Goal: Task Accomplishment & Management: Complete application form

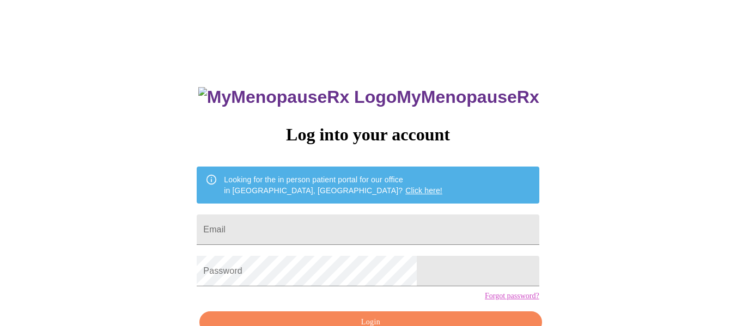
click at [442, 209] on form "Email" at bounding box center [368, 229] width 342 height 41
click at [441, 231] on input "Email" at bounding box center [368, 230] width 342 height 31
click at [381, 206] on div "MyMenopauseRx Log into your account Looking for the in person patient portal fo…" at bounding box center [368, 233] width 364 height 326
click at [387, 222] on input "Email" at bounding box center [368, 230] width 342 height 31
type input "[EMAIL_ADDRESS][DOMAIN_NAME]"
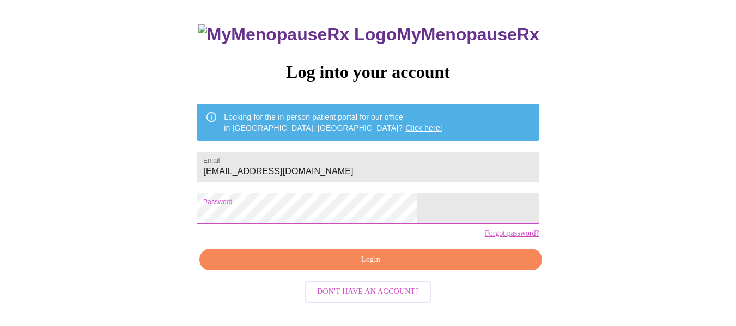
scroll to position [64, 0]
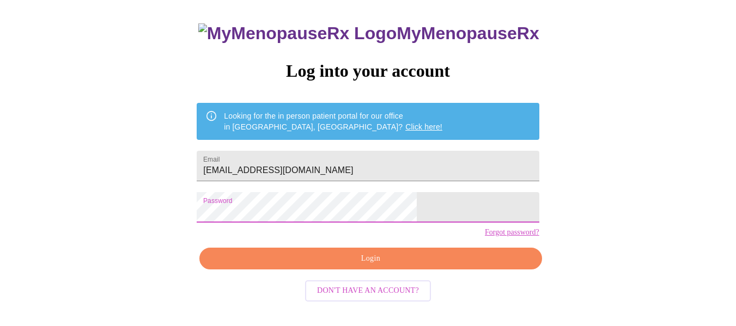
click at [362, 266] on span "Login" at bounding box center [370, 259] width 317 height 14
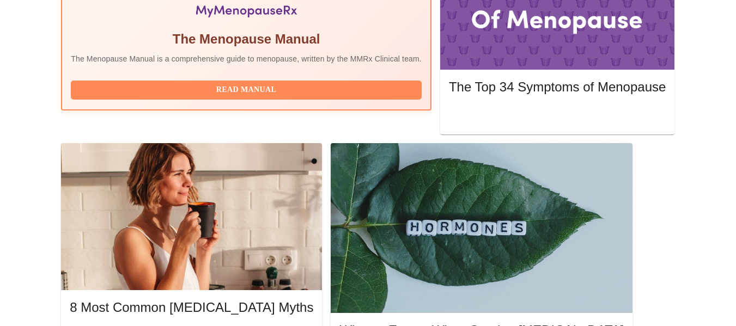
scroll to position [436, 0]
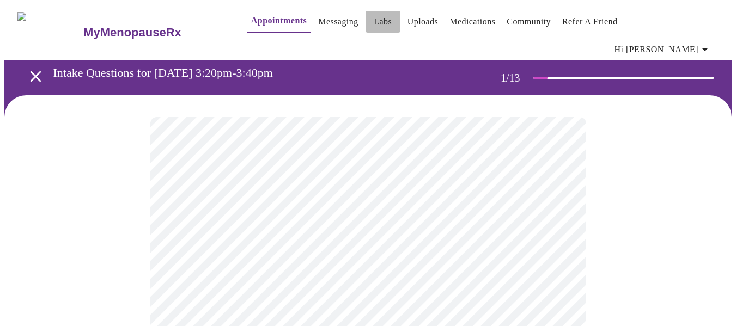
click at [374, 26] on link "Labs" at bounding box center [383, 21] width 18 height 15
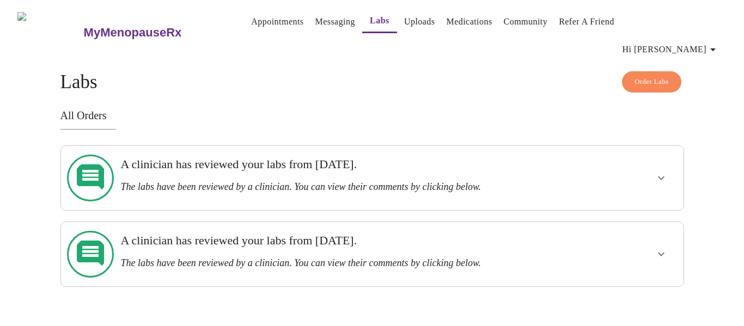
click at [220, 157] on h3 "A clinician has reviewed your labs from [DATE]." at bounding box center [341, 164] width 443 height 14
click at [664, 172] on icon "show more" at bounding box center [661, 178] width 13 height 13
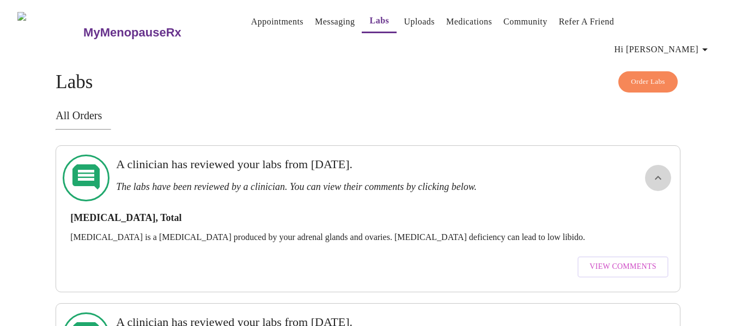
click at [655, 172] on icon "show more" at bounding box center [658, 178] width 13 height 13
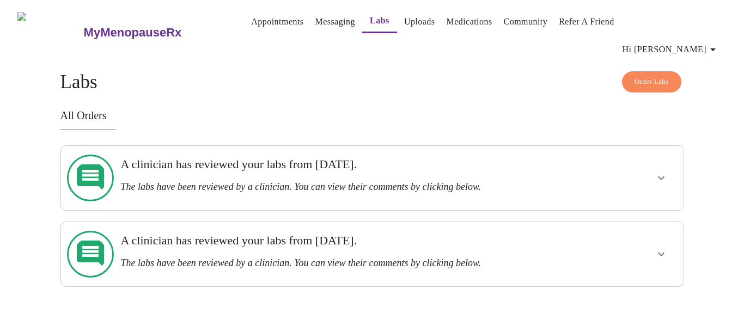
click at [412, 20] on link "Uploads" at bounding box center [419, 21] width 31 height 15
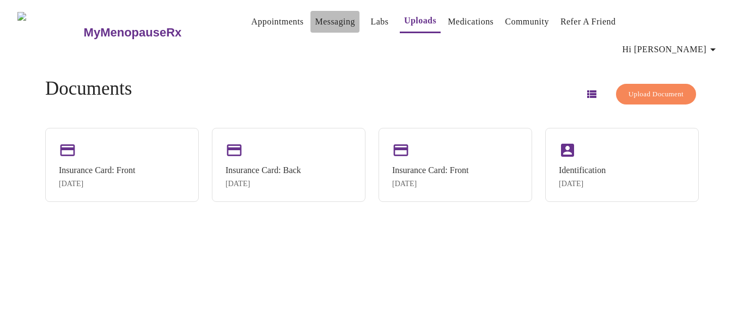
click at [320, 26] on link "Messaging" at bounding box center [335, 21] width 40 height 15
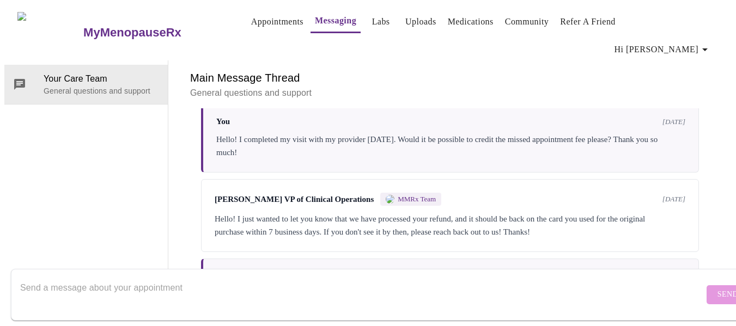
scroll to position [2066, 0]
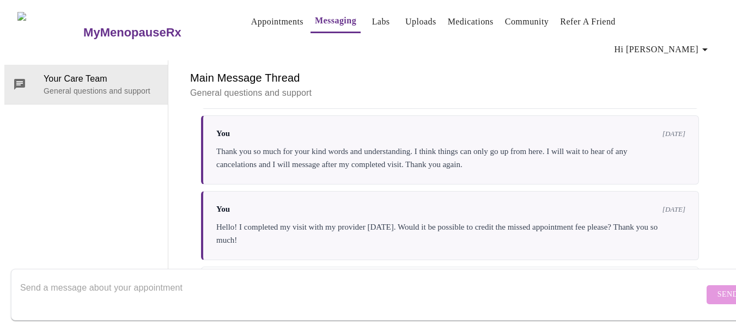
click at [259, 19] on link "Appointments" at bounding box center [277, 21] width 52 height 15
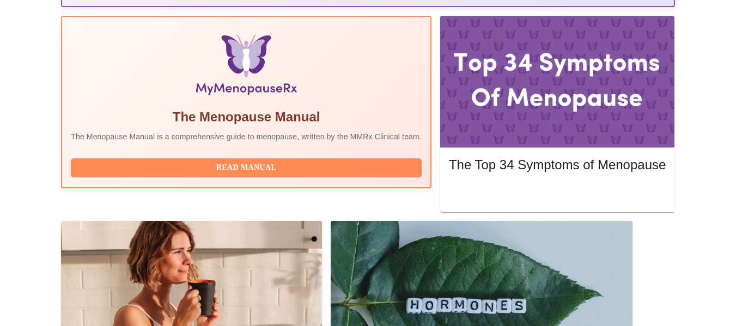
scroll to position [381, 0]
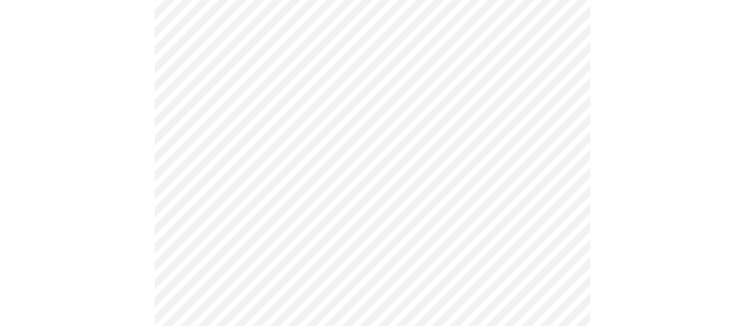
scroll to position [163, 0]
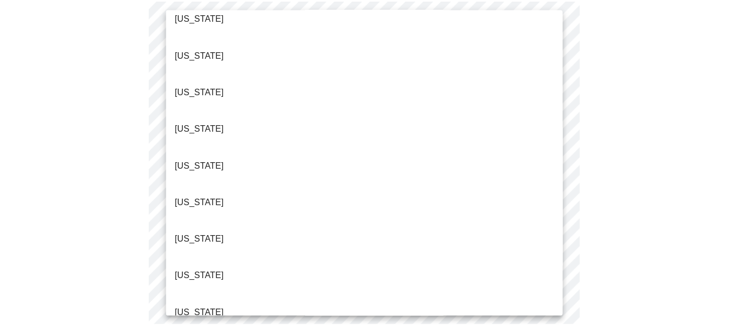
scroll to position [218, 0]
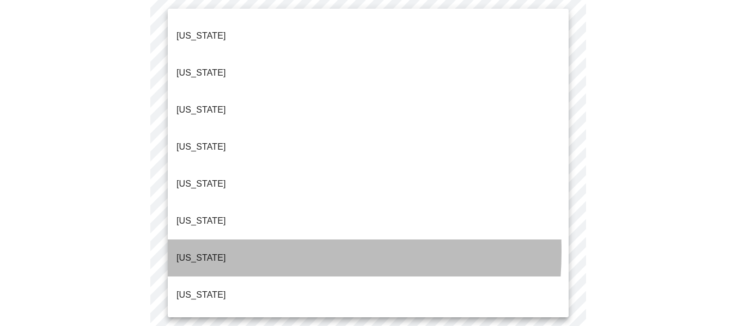
click at [201, 252] on p "[US_STATE]" at bounding box center [202, 258] width 50 height 13
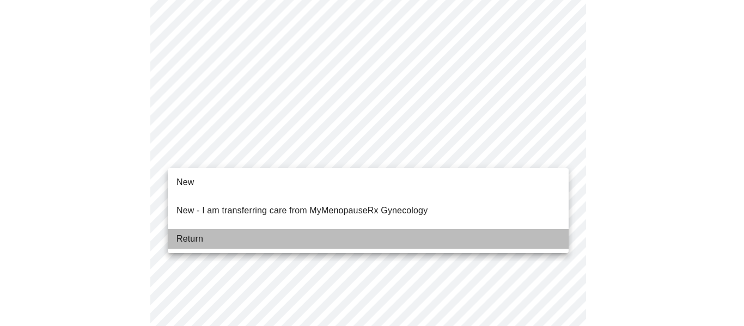
click at [191, 233] on span "Return" at bounding box center [190, 239] width 27 height 13
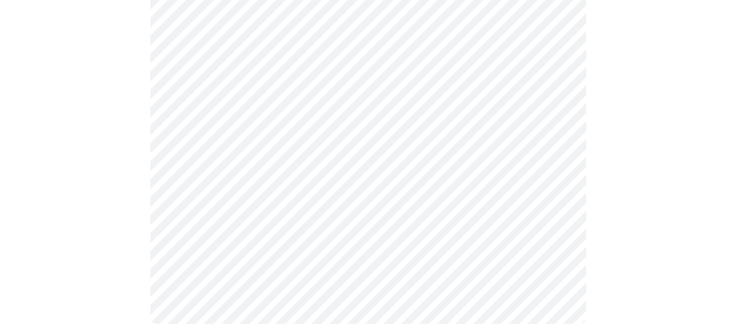
scroll to position [0, 0]
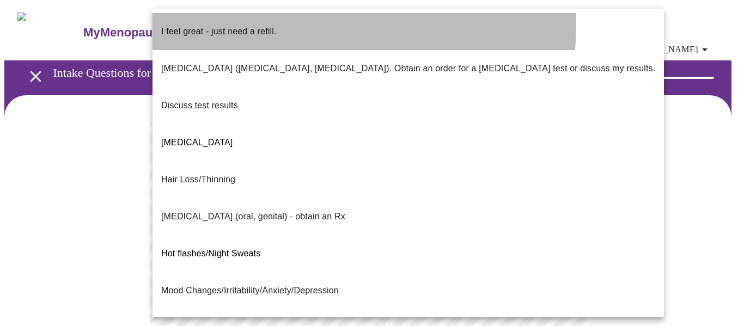
click at [233, 25] on p "I feel great - just need a refill." at bounding box center [218, 31] width 115 height 13
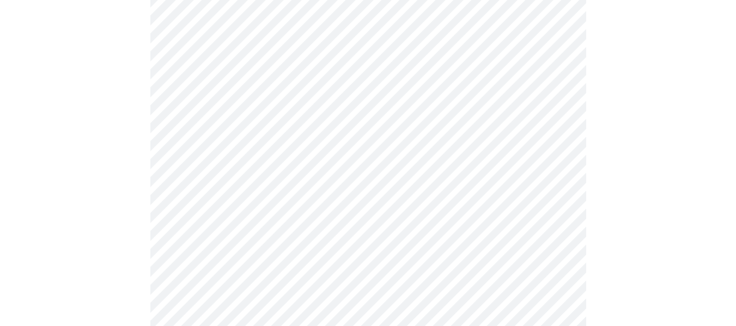
scroll to position [163, 0]
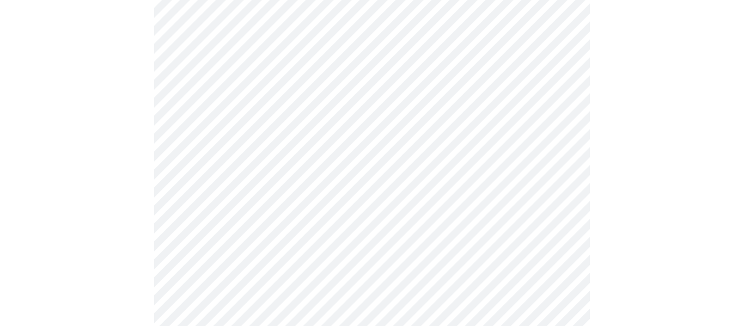
click at [244, 159] on body "MyMenopauseRx Appointments Messaging Labs Uploads Medications Community Refer a…" at bounding box center [372, 223] width 736 height 765
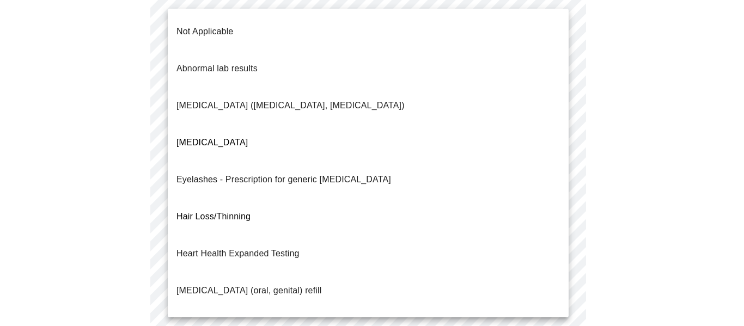
click at [647, 163] on div at bounding box center [372, 163] width 744 height 326
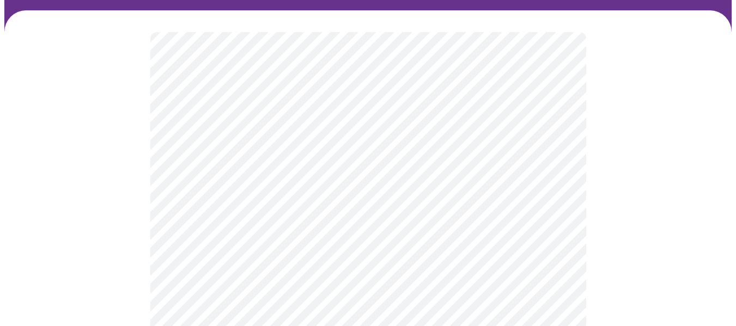
scroll to position [0, 0]
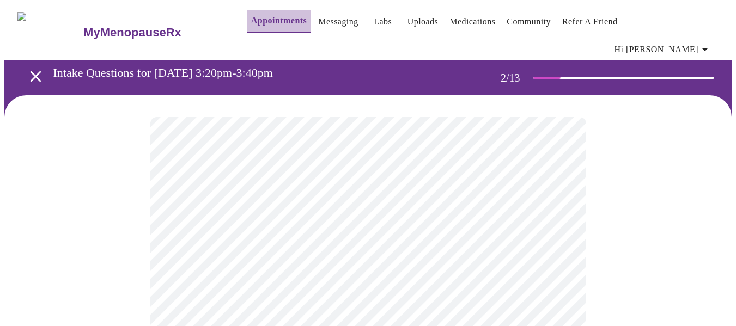
click at [251, 18] on link "Appointments" at bounding box center [279, 20] width 56 height 15
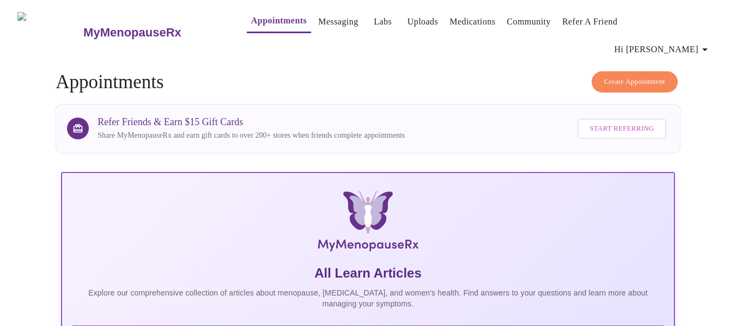
click at [318, 34] on span "Appointments Messaging Labs Uploads Medications Community Refer a Friend Hi Adi…" at bounding box center [472, 32] width 494 height 56
click at [319, 23] on link "Messaging" at bounding box center [338, 21] width 40 height 15
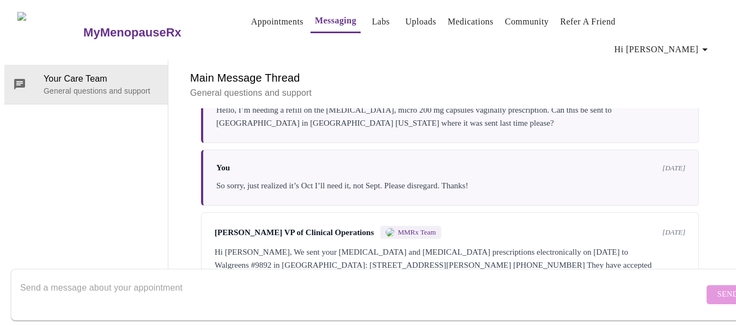
scroll to position [3701, 0]
click at [475, 284] on textarea "Send a message about your appointment" at bounding box center [362, 294] width 684 height 35
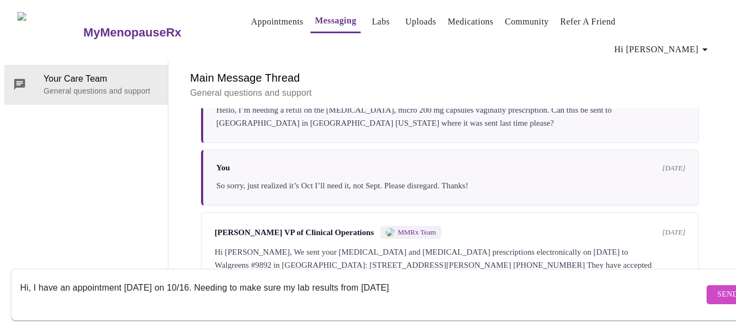
click at [289, 278] on textarea "Hi, I have an appointment [DATE] on 10/16. Needing to make sure my lab results …" at bounding box center [362, 294] width 684 height 35
click at [477, 269] on form "Hi, I have an appointment [DATE] on 10/16. Needing to make sure you received my…" at bounding box center [384, 295] width 746 height 52
drag, startPoint x: 352, startPoint y: 275, endPoint x: 361, endPoint y: 278, distance: 9.3
click at [354, 277] on textarea "Hi, I have an appointment [DATE] on 10/16. Needing to make sure you received my…" at bounding box center [362, 294] width 684 height 35
click at [520, 277] on textarea "Hi, I have an appointment [DATE] on 10/16. Needing to make sure you received my…" at bounding box center [362, 294] width 684 height 35
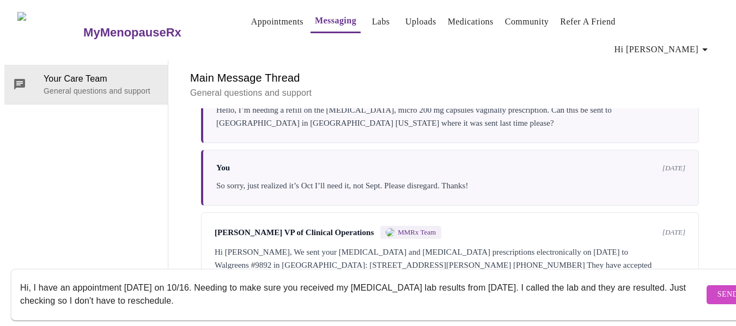
type textarea "Hi, I have an appointment [DATE] on 10/16. Needing to make sure you received my…"
drag, startPoint x: 691, startPoint y: 296, endPoint x: 695, endPoint y: 292, distance: 5.9
click at [695, 293] on form "Hi, I have an appointment [DATE] on 10/16. Needing to make sure you received my…" at bounding box center [384, 295] width 746 height 52
click at [707, 292] on button "Send" at bounding box center [728, 295] width 42 height 19
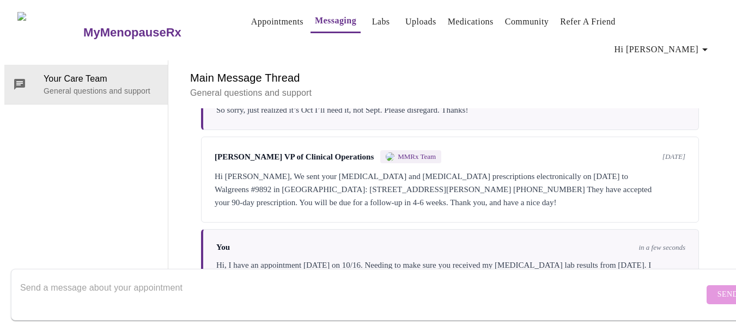
scroll to position [3780, 0]
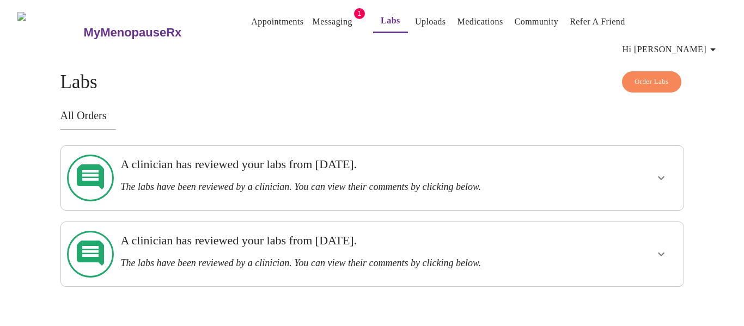
click at [312, 22] on link "Messaging" at bounding box center [332, 21] width 40 height 15
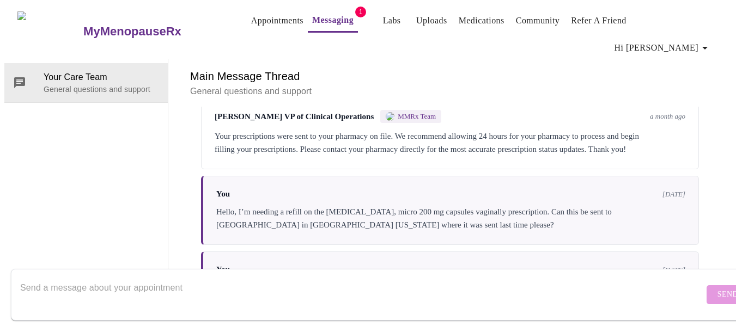
scroll to position [3412, 0]
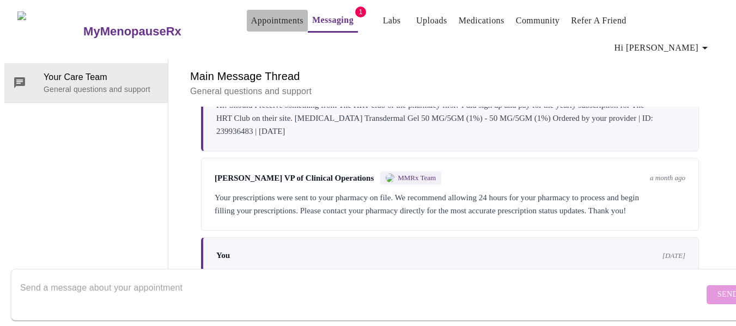
click at [259, 21] on link "Appointments" at bounding box center [277, 20] width 52 height 15
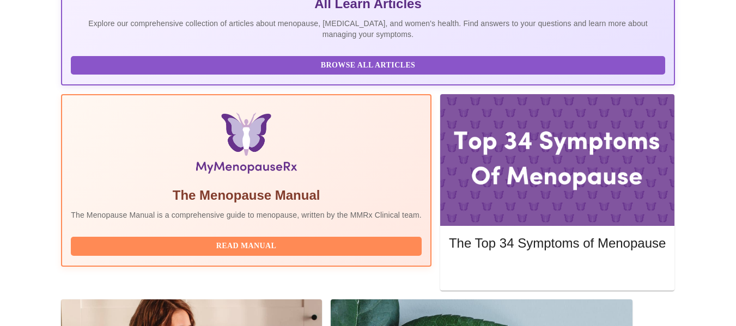
scroll to position [272, 0]
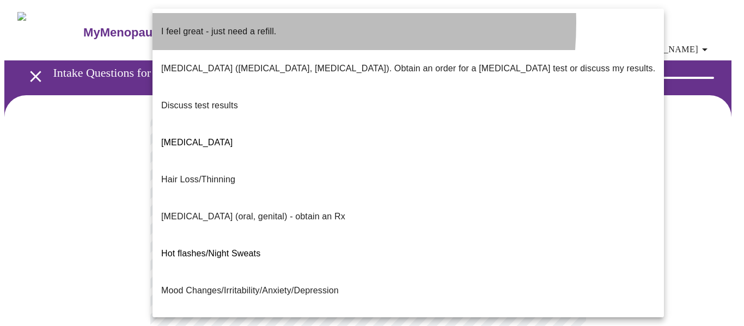
click at [236, 25] on p "I feel great - just need a refill." at bounding box center [218, 31] width 115 height 13
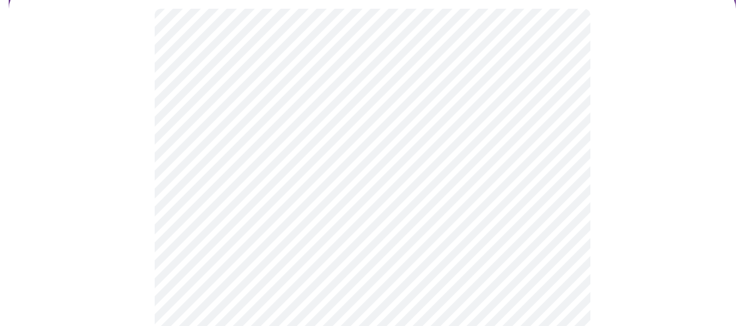
scroll to position [109, 0]
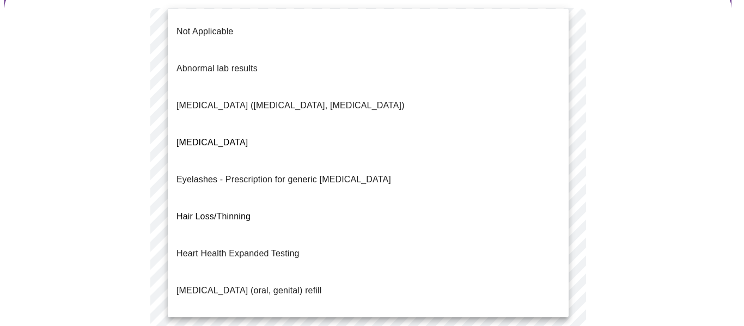
click at [250, 215] on body "MyMenopauseRx Appointments Messaging Labs Uploads Medications Community Refer a…" at bounding box center [372, 277] width 736 height 765
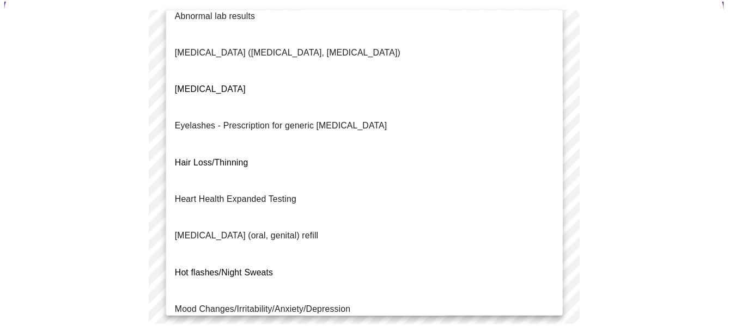
scroll to position [163, 0]
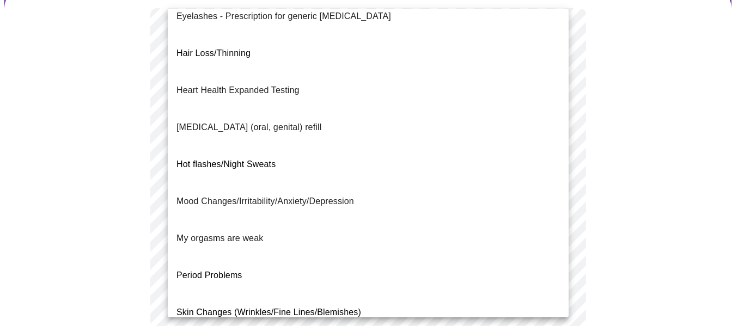
click at [288, 195] on p "Mood Changes/Irritability/Anxiety/Depression" at bounding box center [266, 201] width 178 height 13
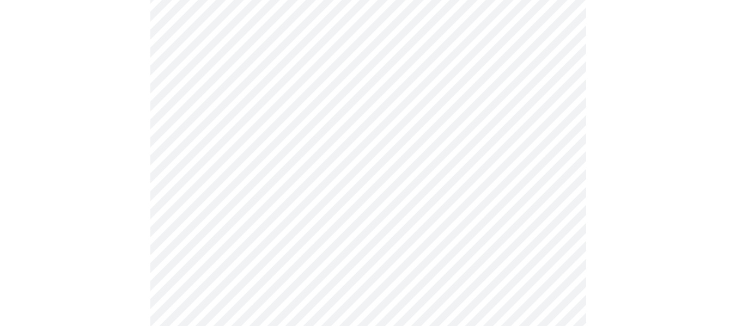
scroll to position [272, 0]
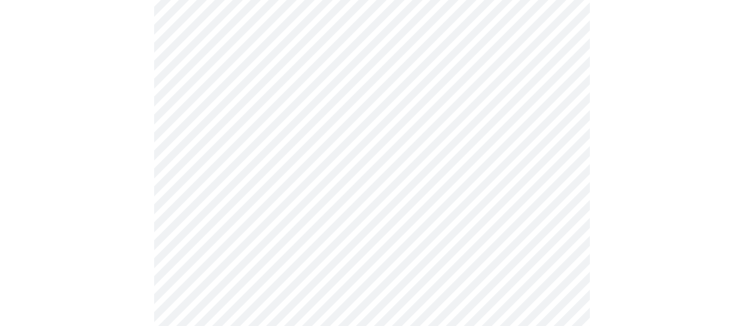
click at [279, 159] on body "MyMenopauseRx Appointments Messaging Labs Uploads Medications Community Refer a…" at bounding box center [372, 111] width 736 height 758
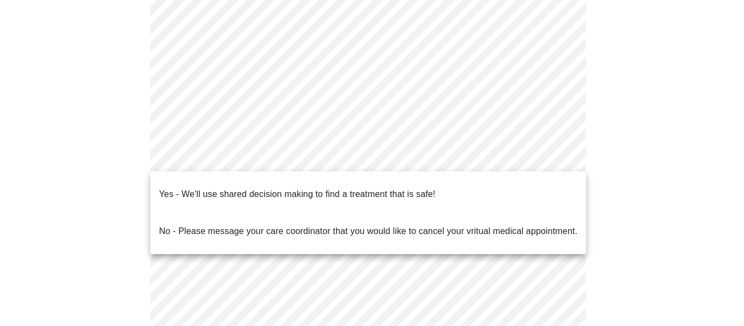
drag, startPoint x: 300, startPoint y: 191, endPoint x: 303, endPoint y: 143, distance: 48.6
click at [303, 143] on div "Yes - We'll use shared decision making to find a treatment that is safe! No - P…" at bounding box center [372, 163] width 744 height 326
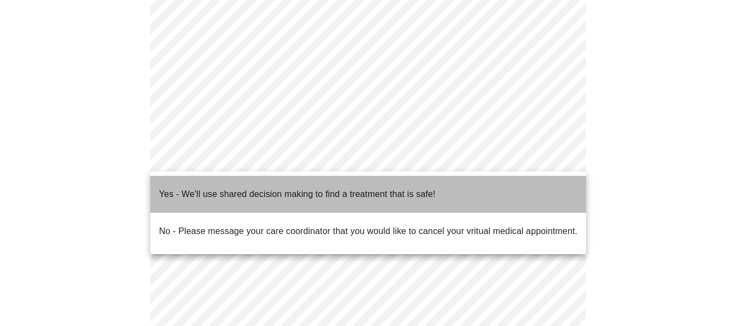
click at [265, 189] on p "Yes - We'll use shared decision making to find a treatment that is safe!" at bounding box center [297, 194] width 276 height 13
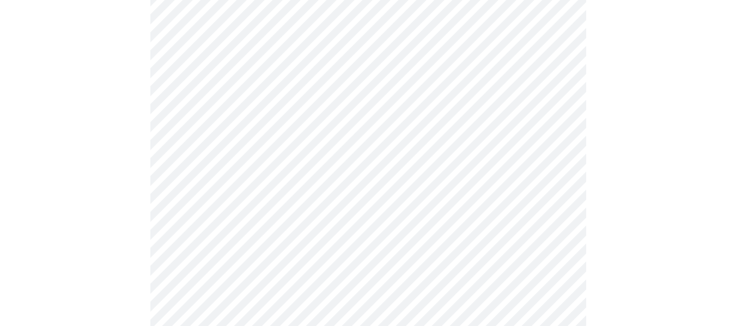
scroll to position [163, 0]
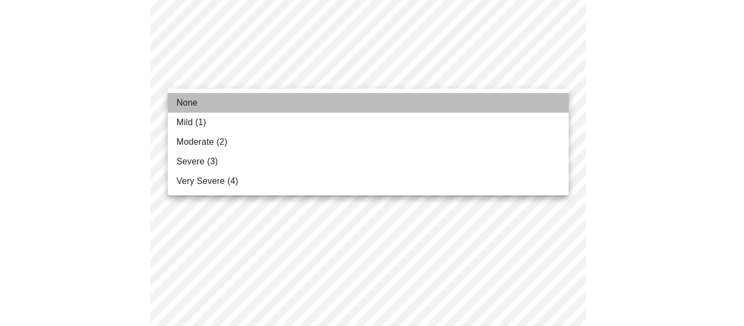
click at [316, 102] on li "None" at bounding box center [368, 103] width 401 height 20
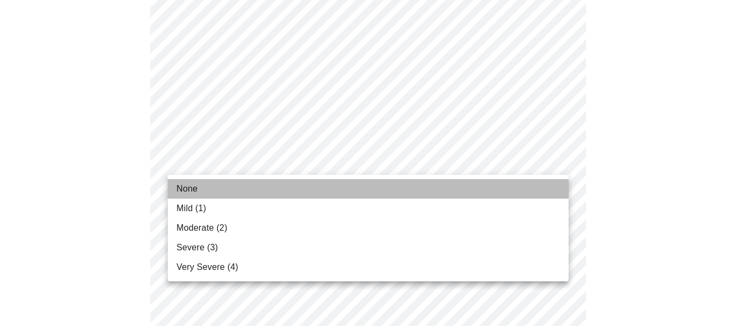
click at [265, 189] on li "None" at bounding box center [368, 189] width 401 height 20
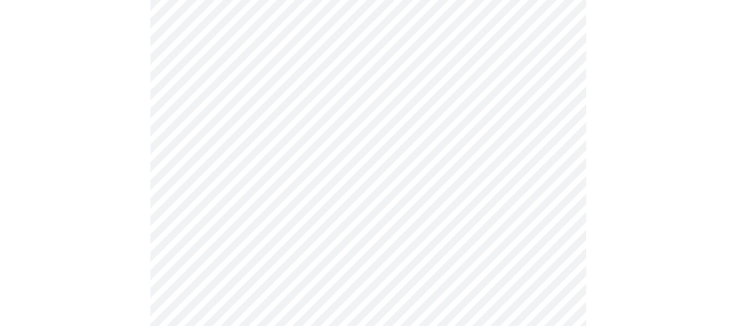
scroll to position [327, 0]
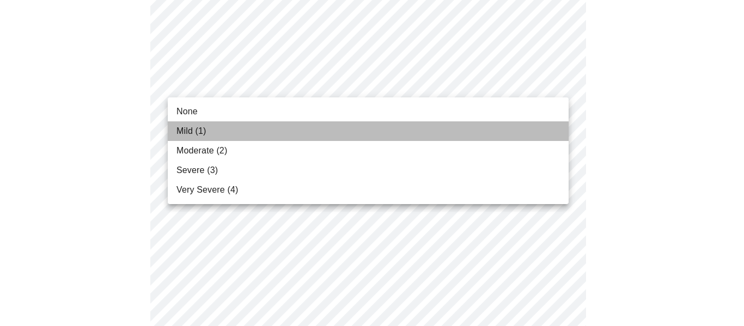
click at [256, 136] on li "Mild (1)" at bounding box center [368, 132] width 401 height 20
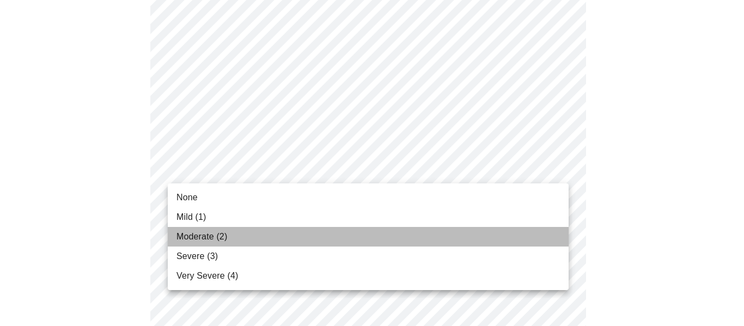
click at [263, 232] on li "Moderate (2)" at bounding box center [368, 237] width 401 height 20
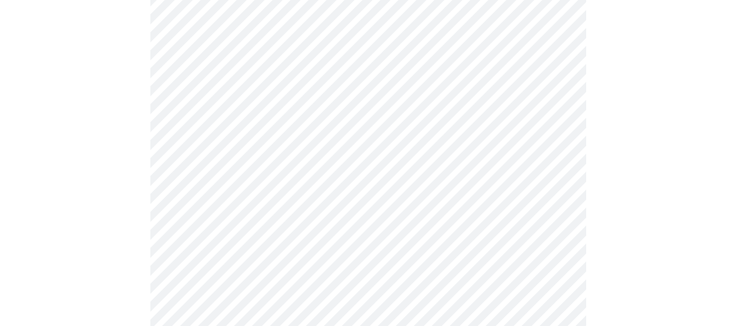
scroll to position [436, 0]
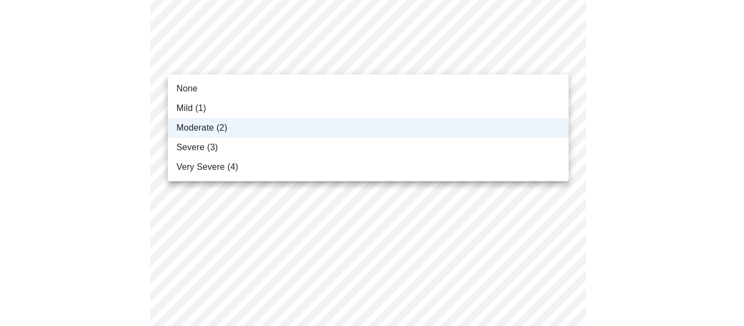
click at [262, 62] on body "MyMenopauseRx Appointments Messaging Labs Uploads Medications Community Refer a…" at bounding box center [372, 270] width 736 height 1404
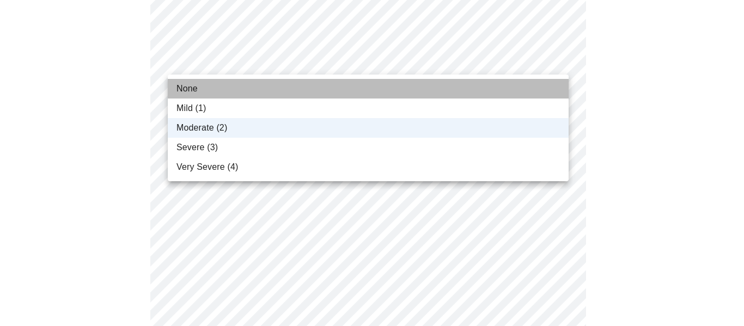
click at [251, 89] on li "None" at bounding box center [368, 89] width 401 height 20
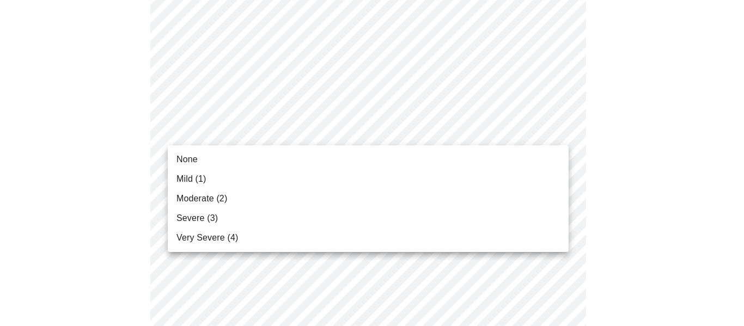
click at [265, 131] on body "MyMenopauseRx Appointments Messaging Labs Uploads Medications Community Refer a…" at bounding box center [372, 270] width 736 height 1404
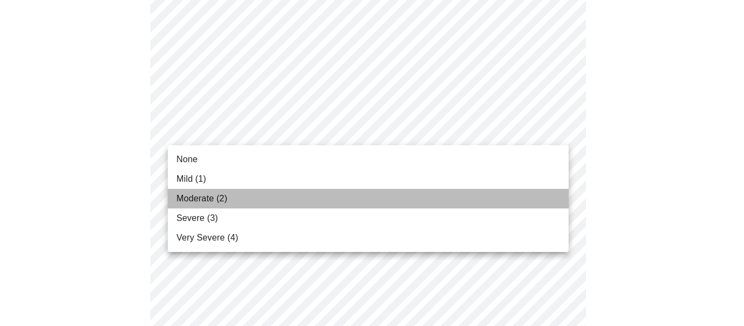
click at [260, 205] on li "Moderate (2)" at bounding box center [368, 199] width 401 height 20
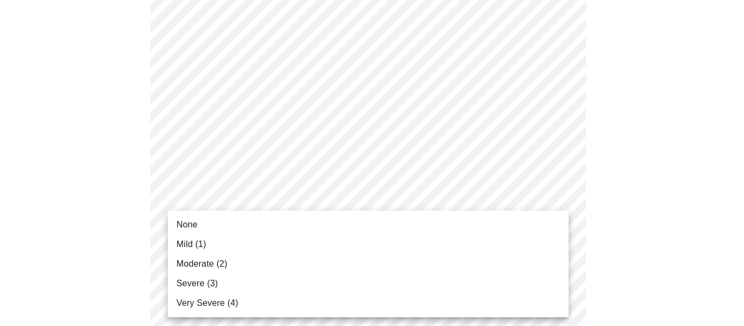
click at [268, 196] on body "MyMenopauseRx Appointments Messaging Labs Uploads Medications Community Refer a…" at bounding box center [372, 262] width 736 height 1388
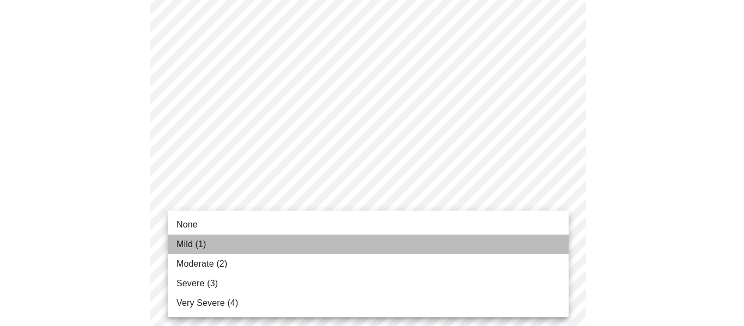
click at [272, 245] on li "Mild (1)" at bounding box center [368, 245] width 401 height 20
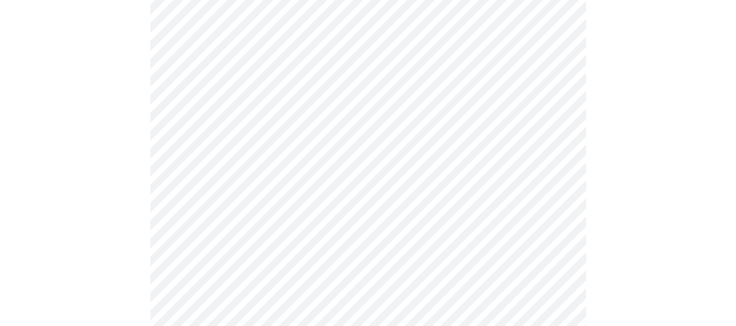
scroll to position [545, 0]
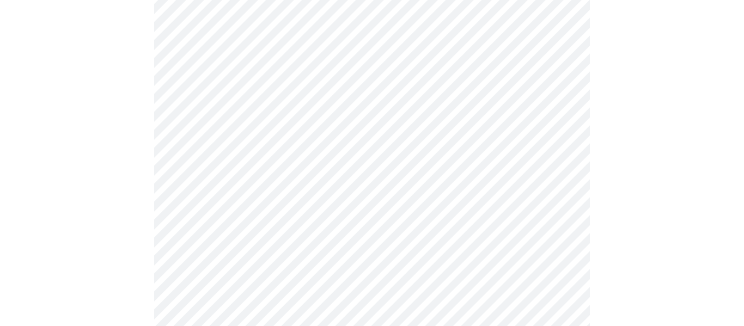
click at [308, 178] on body "MyMenopauseRx Appointments Messaging Labs Uploads Medications Community Refer a…" at bounding box center [372, 145] width 736 height 1373
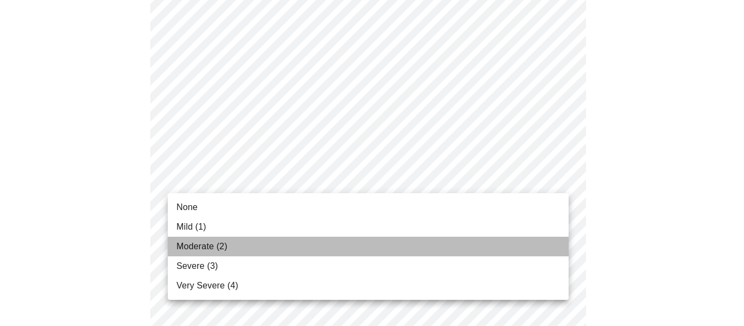
click at [218, 246] on span "Moderate (2)" at bounding box center [202, 246] width 51 height 13
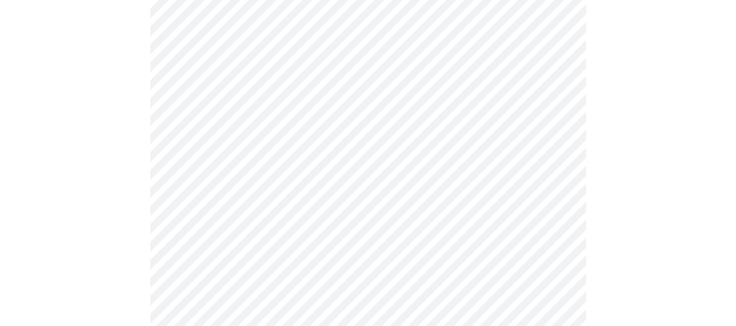
scroll to position [654, 0]
click at [278, 152] on body "MyMenopauseRx Appointments Messaging Labs Uploads Medications Community Refer a…" at bounding box center [367, 30] width 727 height 1358
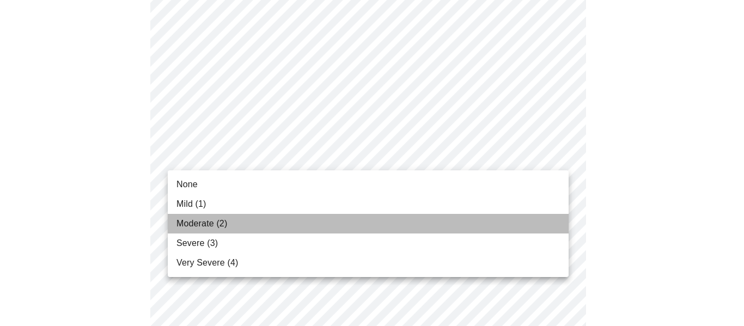
click at [248, 223] on li "Moderate (2)" at bounding box center [368, 224] width 401 height 20
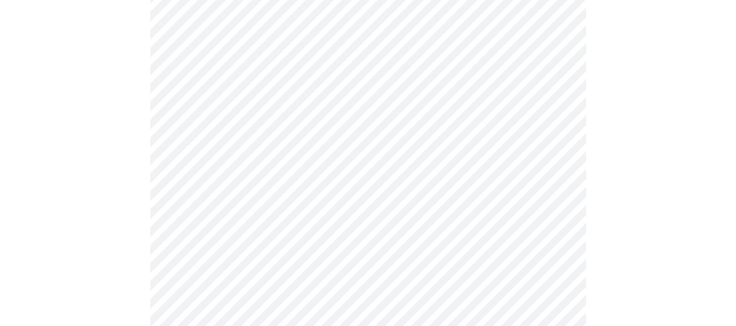
scroll to position [763, 0]
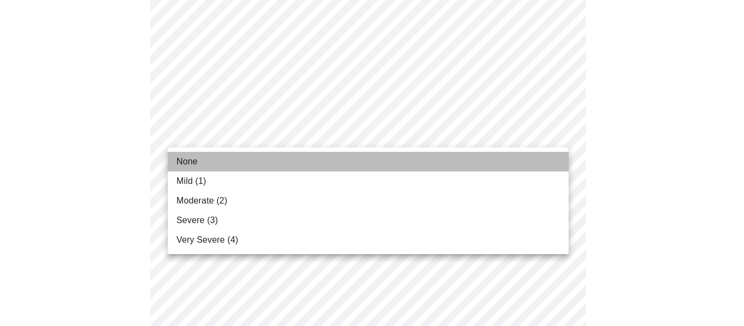
click at [235, 158] on li "None" at bounding box center [368, 162] width 401 height 20
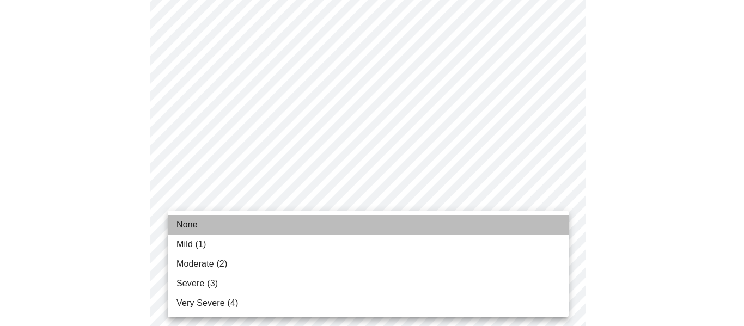
click at [247, 233] on li "None" at bounding box center [368, 225] width 401 height 20
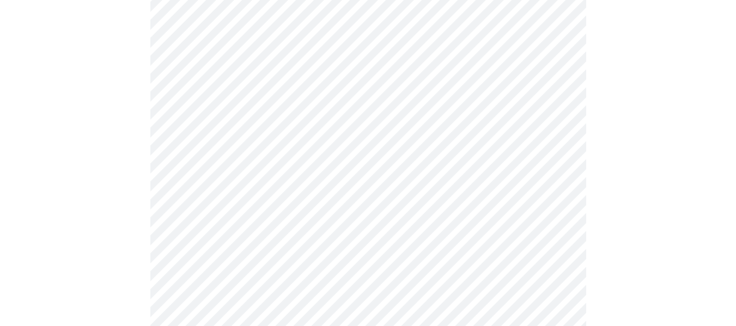
scroll to position [872, 0]
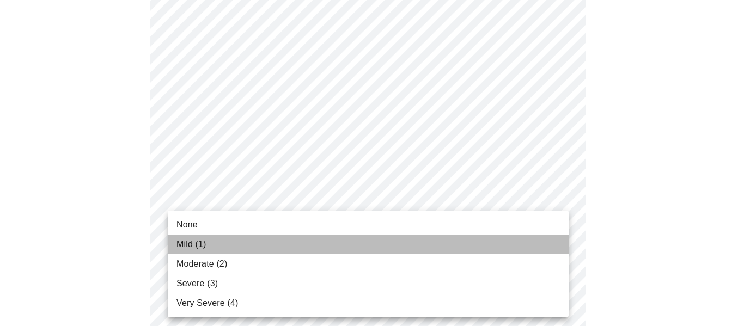
click at [228, 240] on li "Mild (1)" at bounding box center [368, 245] width 401 height 20
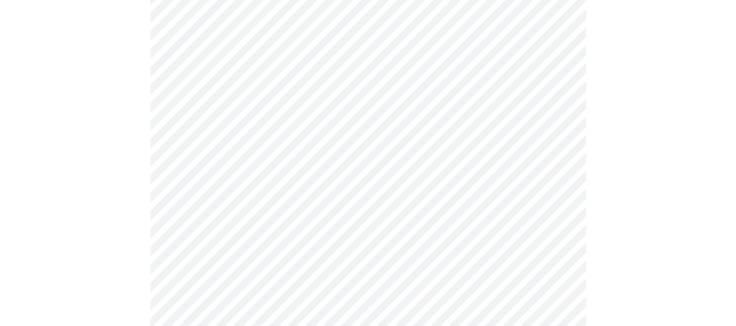
scroll to position [545, 0]
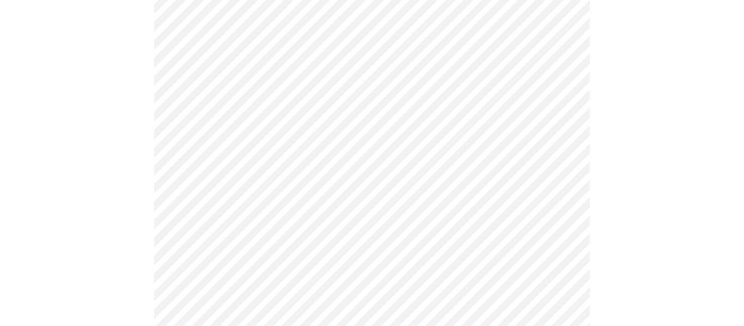
click at [293, 114] on body "MyMenopauseRx Appointments Messaging Labs Uploads Medications Community Refer a…" at bounding box center [372, 4] width 736 height 1091
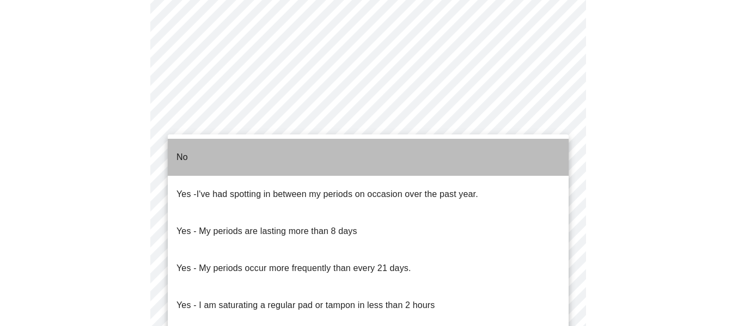
click at [250, 150] on li "No" at bounding box center [368, 157] width 401 height 37
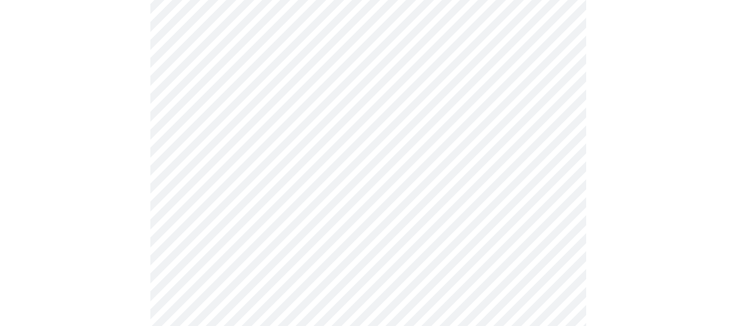
click at [278, 200] on body "MyMenopauseRx Appointments Messaging Labs Uploads Medications Community Refer a…" at bounding box center [367, 1] width 727 height 1084
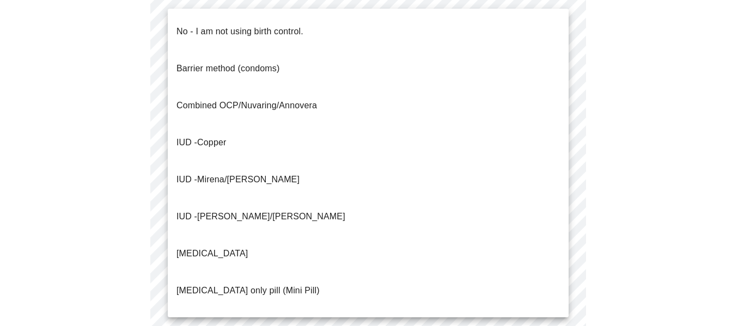
click at [689, 165] on div at bounding box center [372, 163] width 744 height 326
click at [282, 195] on body "MyMenopauseRx Appointments Messaging Labs Uploads Medications Community Refer a…" at bounding box center [372, 1] width 736 height 1084
click at [225, 27] on p "No - I am not using birth control." at bounding box center [240, 31] width 127 height 13
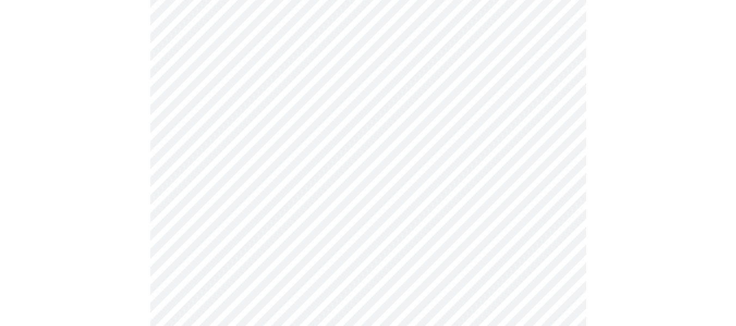
scroll to position [708, 0]
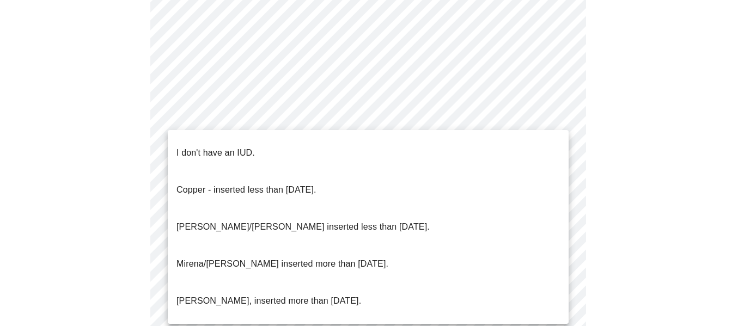
click at [262, 144] on li "I don't have an IUD." at bounding box center [368, 153] width 401 height 37
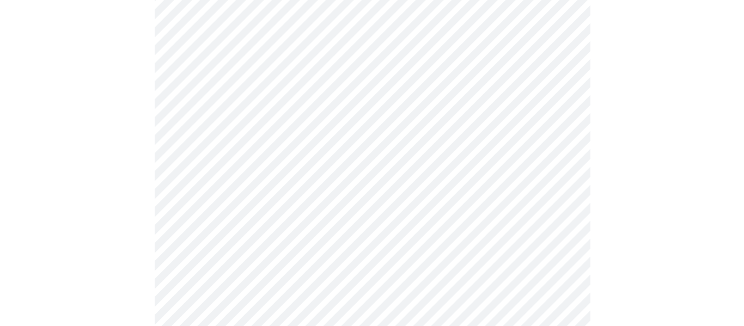
scroll to position [730, 0]
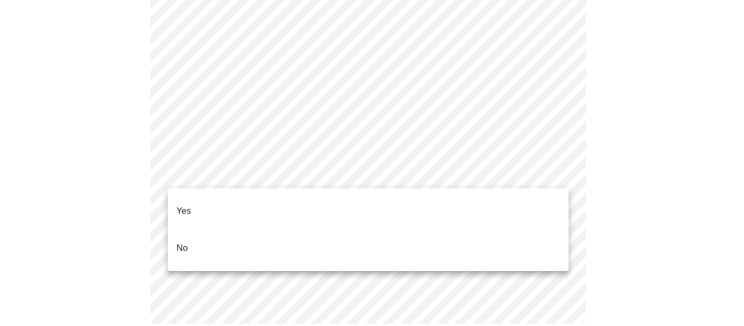
click at [274, 242] on li "No" at bounding box center [368, 248] width 401 height 37
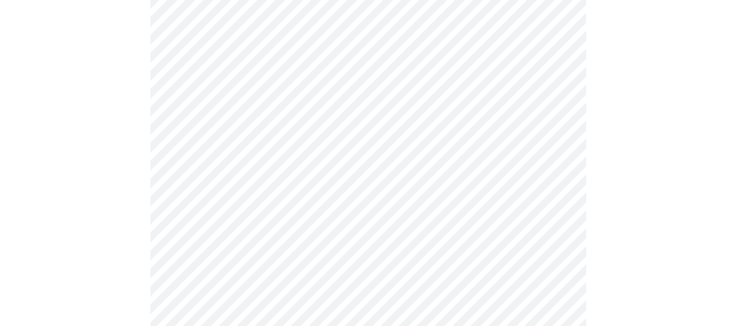
scroll to position [2942, 0]
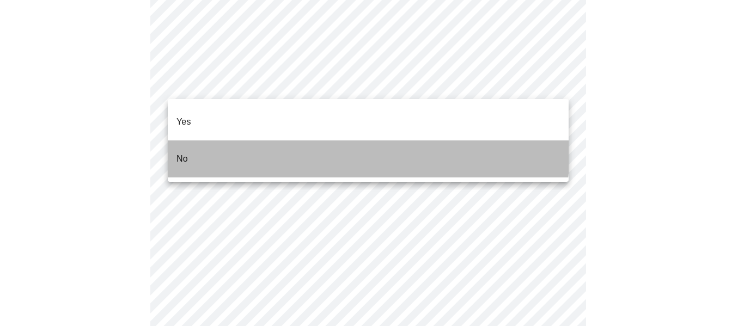
click at [252, 141] on li "No" at bounding box center [368, 159] width 401 height 37
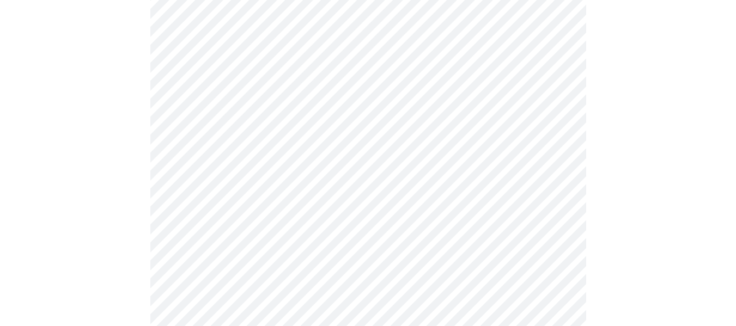
scroll to position [714, 0]
